Goal: Task Accomplishment & Management: Manage account settings

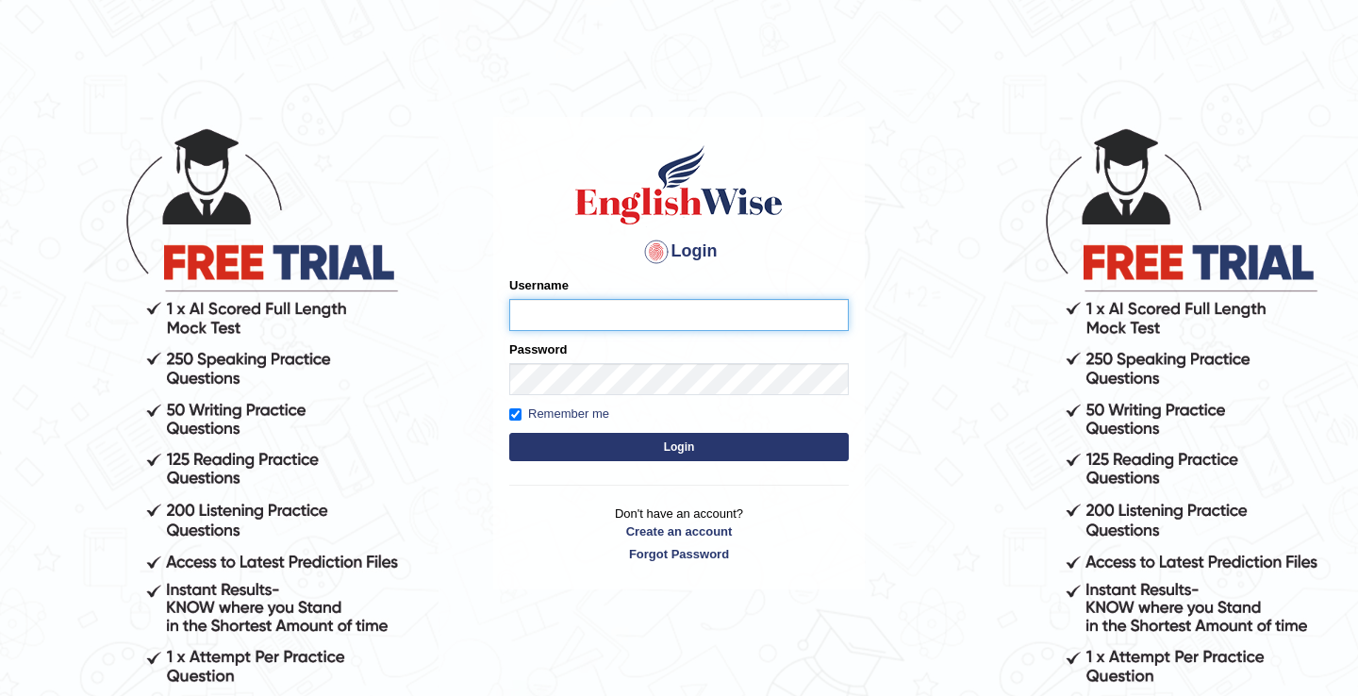
click at [616, 313] on input "Username" at bounding box center [679, 315] width 340 height 32
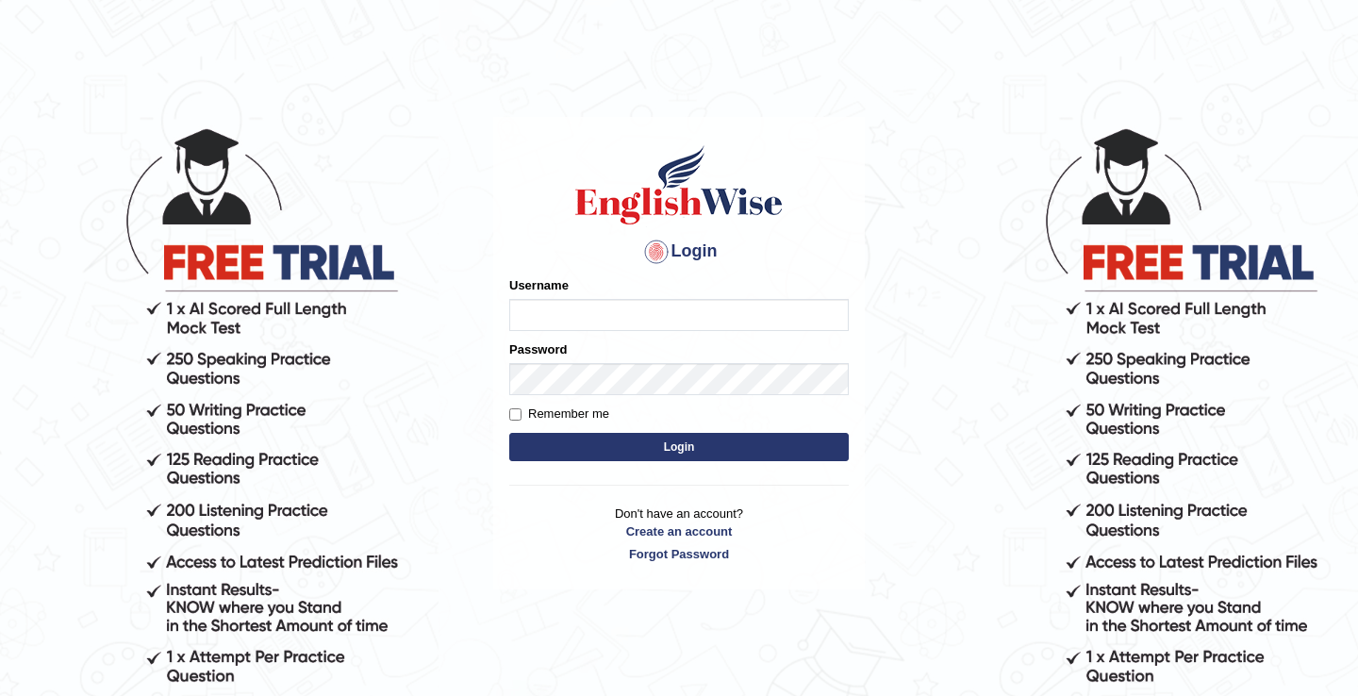
click at [616, 313] on input "Username" at bounding box center [679, 315] width 340 height 32
type input "issak"
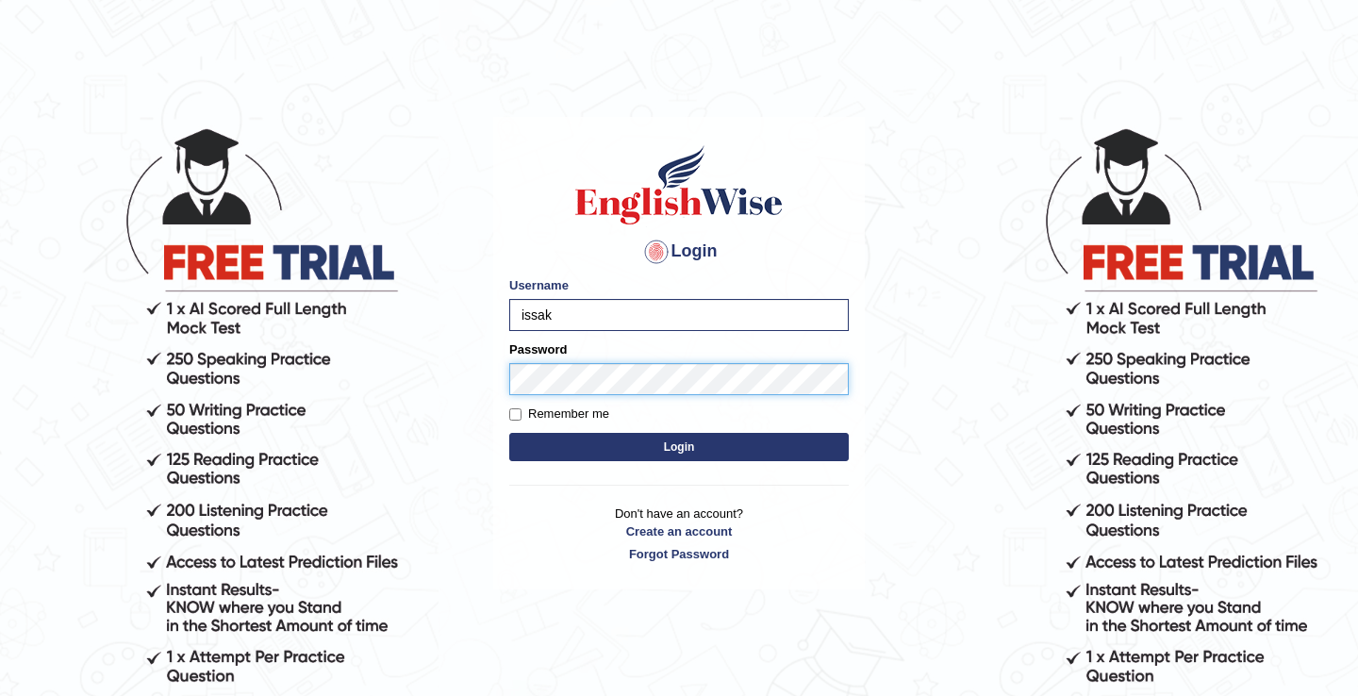
click at [509, 433] on button "Login" at bounding box center [679, 447] width 340 height 28
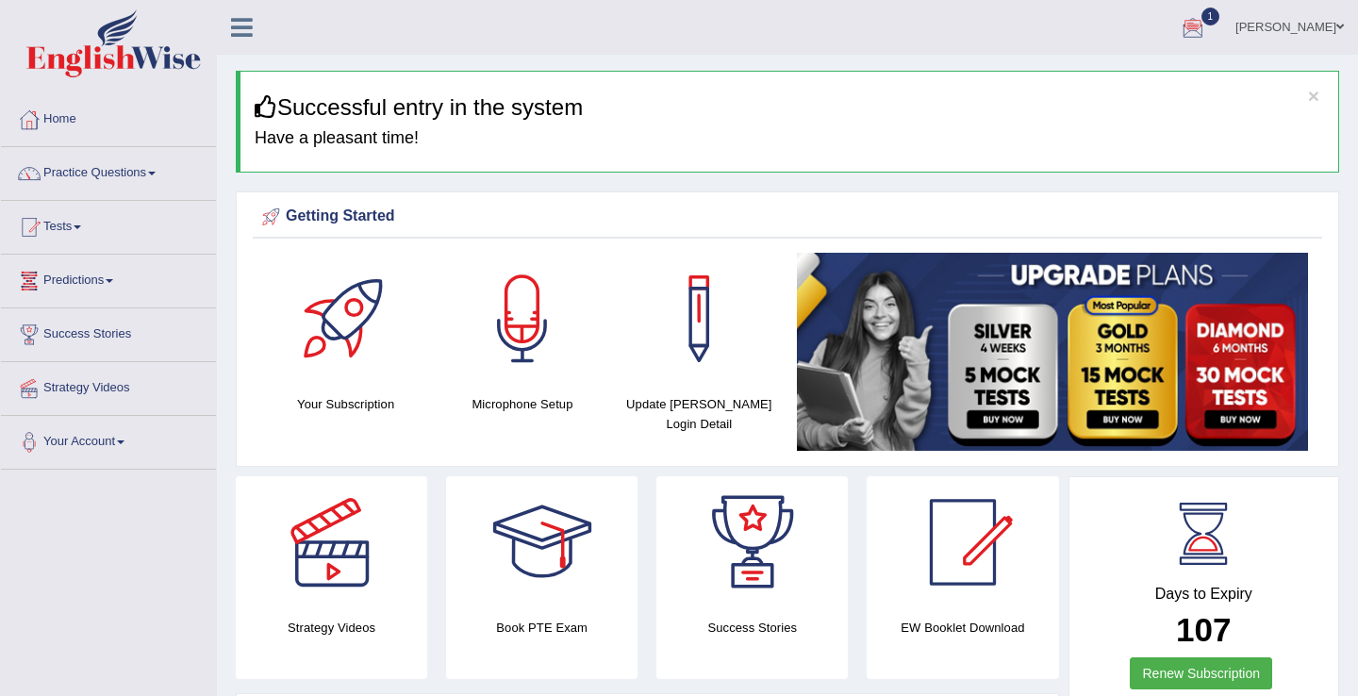
click at [1328, 23] on link "anisa" at bounding box center [1289, 24] width 137 height 49
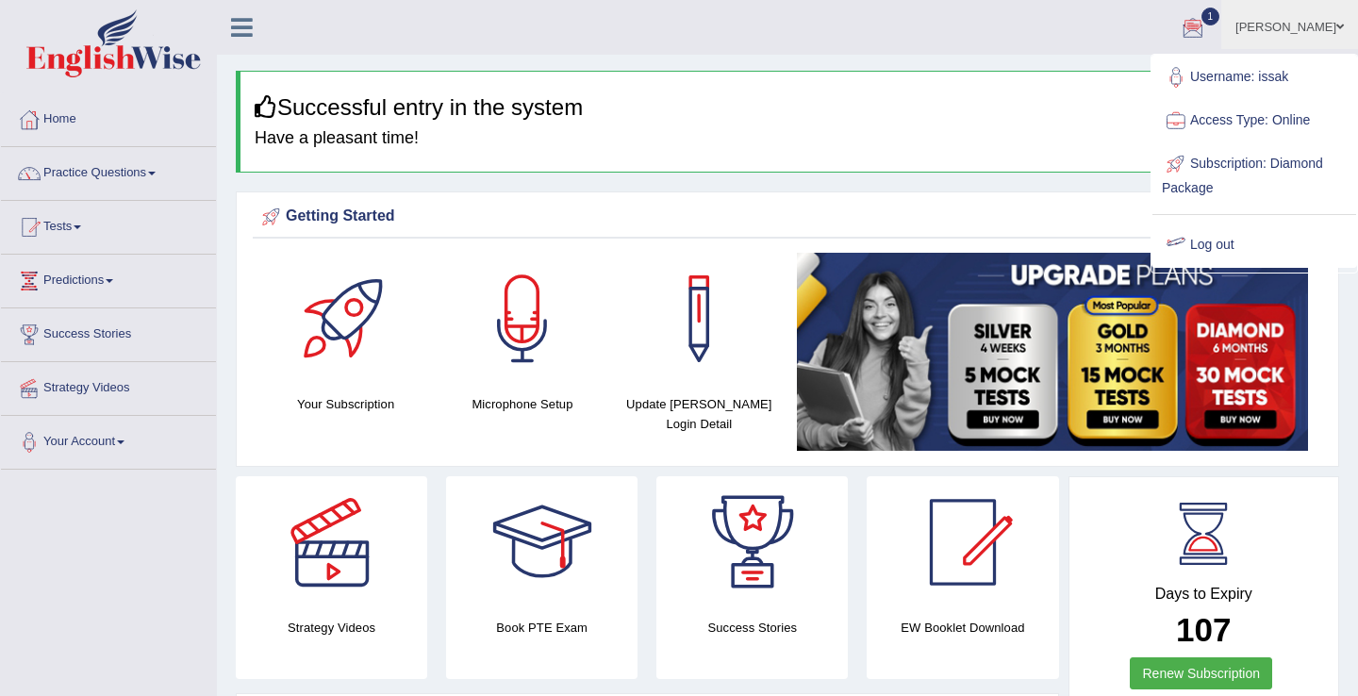
click at [1207, 248] on link "Log out" at bounding box center [1254, 245] width 204 height 43
